Goal: Task Accomplishment & Management: Complete application form

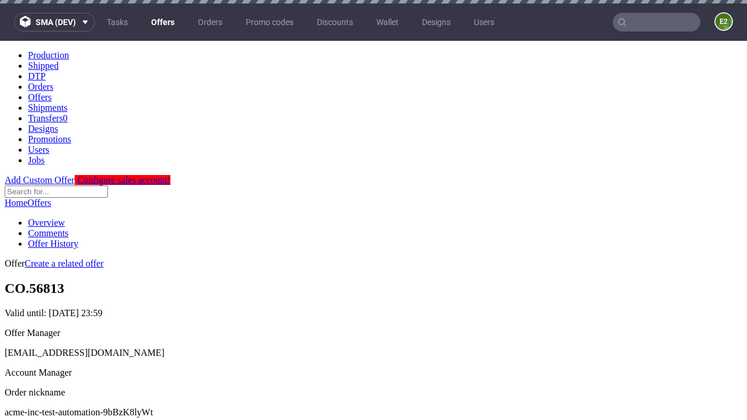
scroll to position [4, 0]
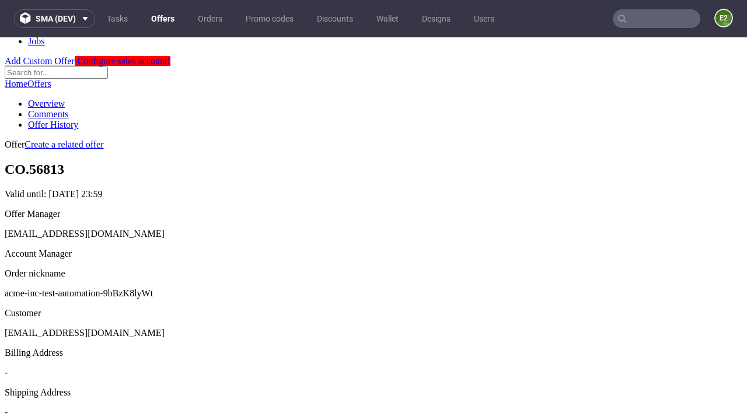
scroll to position [398, 0]
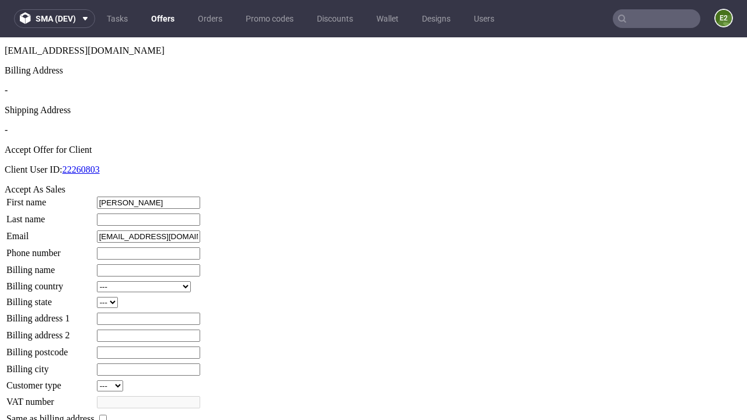
type input "Eric"
type input "Kling"
type input "1509813888"
type input "Cleveland_Zieme"
select select "13"
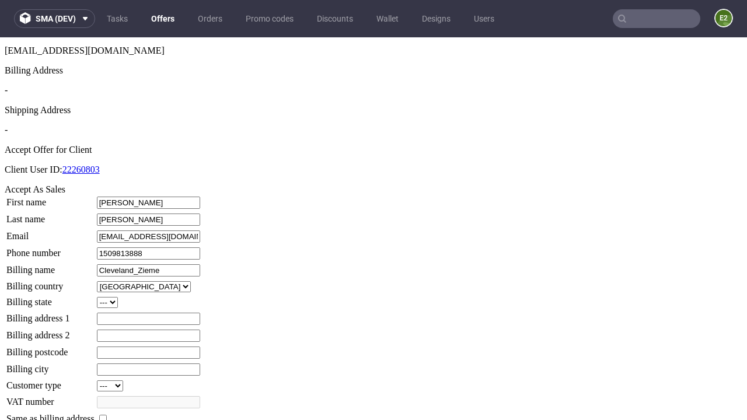
type input "Cleveland_Zieme"
select select "132"
type input "923 Crona Ridge"
type input "HI71 8HG"
type input "New Gulgowski"
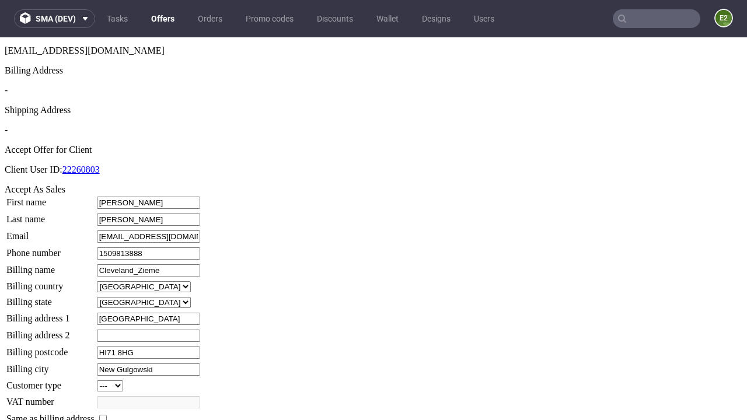
click at [107, 415] on input "checkbox" at bounding box center [103, 419] width 8 height 8
checkbox input "true"
type input "Cleveland_Zieme"
select select "13"
type input "923 Crona Ridge"
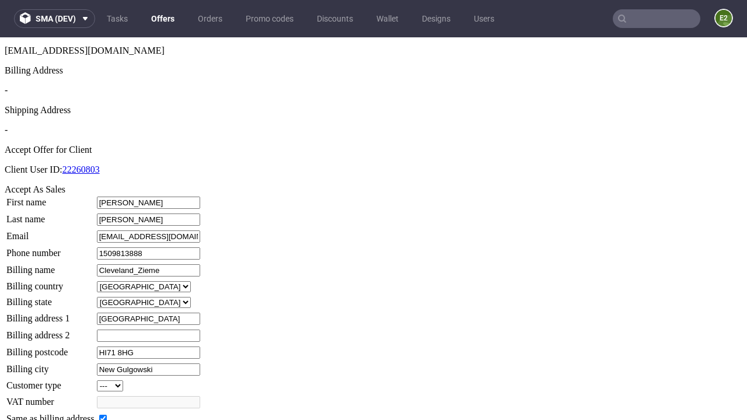
type input "HI71 8HG"
type input "New Gulgowski"
select select "132"
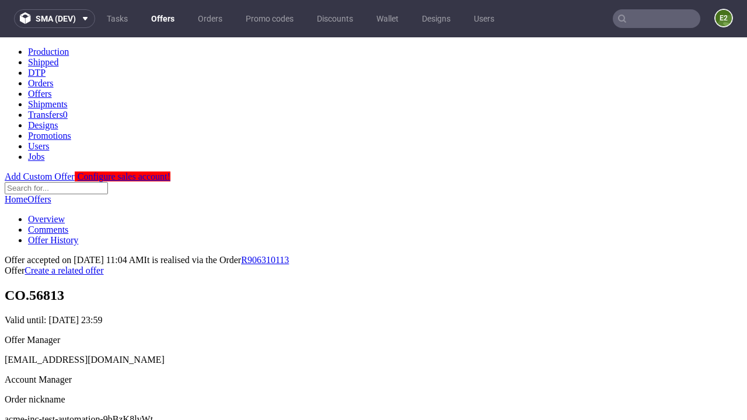
scroll to position [0, 0]
